Goal: Transaction & Acquisition: Purchase product/service

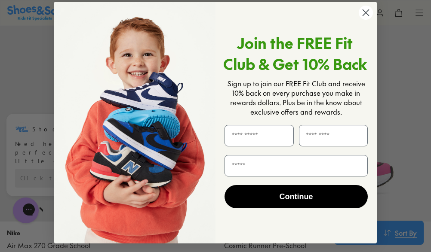
scroll to position [3010, 0]
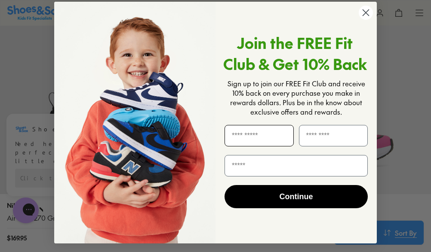
click at [258, 134] on input "First Name" at bounding box center [258, 136] width 69 height 22
type input "*****"
type input "******"
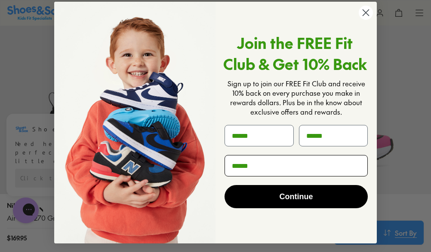
type input "**********"
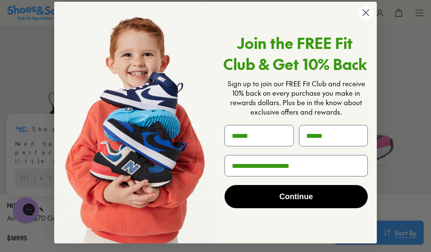
click at [291, 197] on button "Continue" at bounding box center [295, 196] width 143 height 23
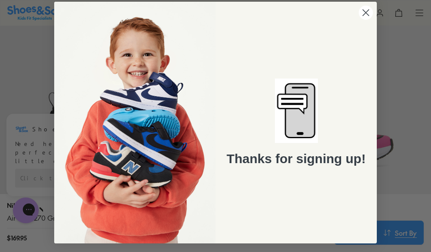
click at [363, 11] on icon "Close dialog" at bounding box center [366, 13] width 6 height 6
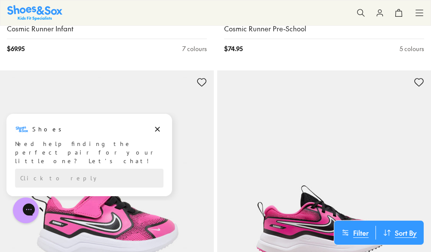
scroll to position [3526, 0]
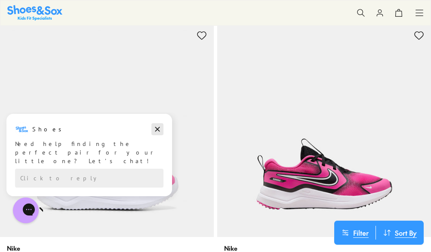
click at [153, 128] on button "Dismiss campaign" at bounding box center [157, 129] width 12 height 12
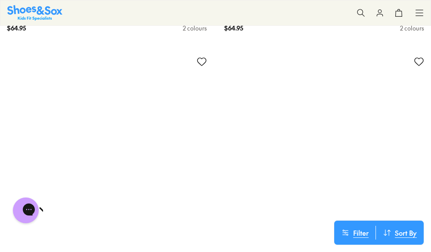
scroll to position [6364, 0]
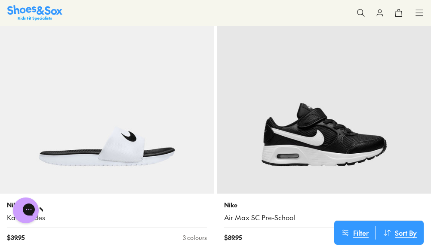
click at [362, 13] on icon at bounding box center [360, 13] width 9 height 9
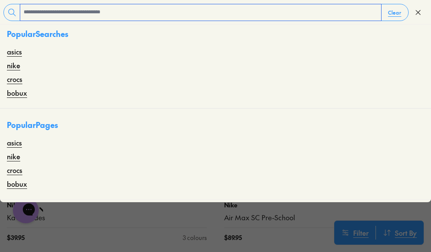
click at [157, 11] on input "text" at bounding box center [200, 12] width 361 height 16
type input "**********"
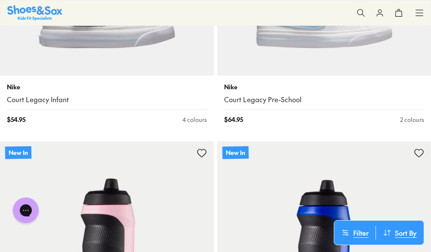
scroll to position [3010, 0]
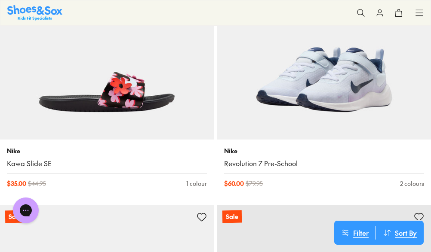
scroll to position [7568, 0]
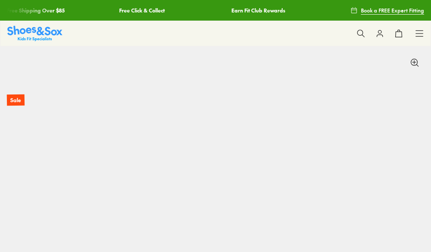
select select "*"
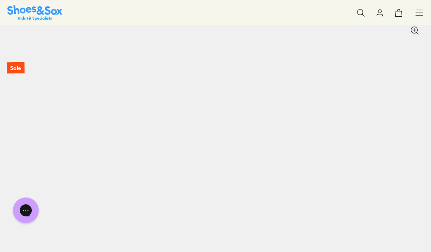
scroll to position [86, 0]
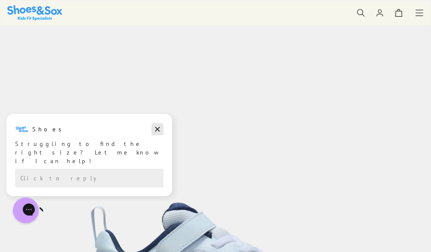
drag, startPoint x: 158, startPoint y: 129, endPoint x: 162, endPoint y: 242, distance: 112.7
click at [158, 129] on icon "Dismiss campaign" at bounding box center [157, 129] width 5 height 5
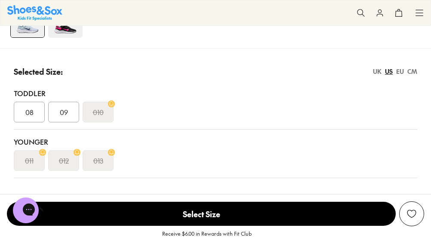
scroll to position [602, 0]
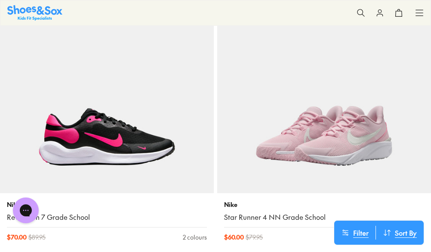
scroll to position [1598, 0]
